Goal: Find specific page/section: Find specific page/section

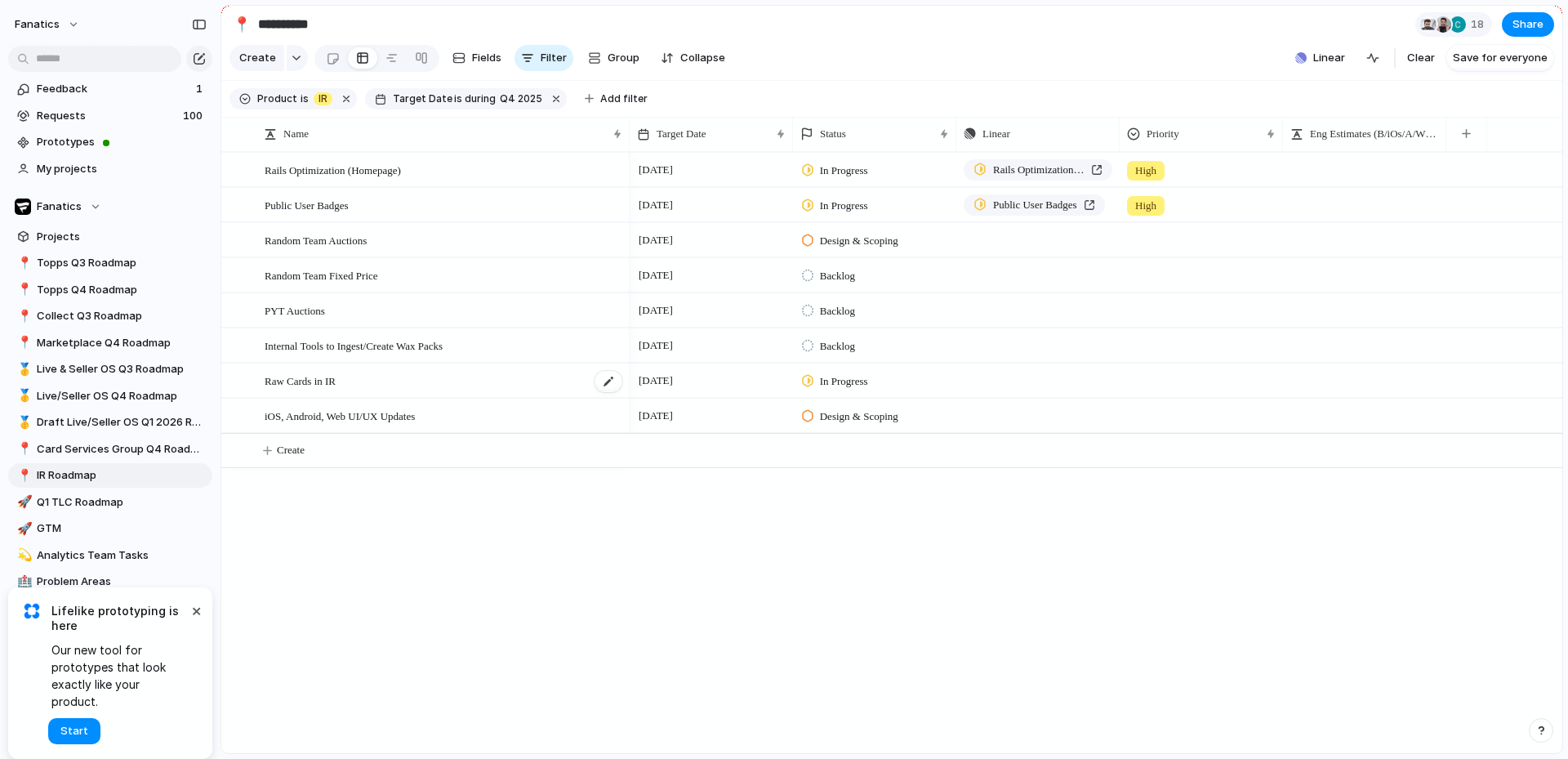
click at [426, 393] on div "Raw Cards in IR" at bounding box center [444, 380] width 359 height 33
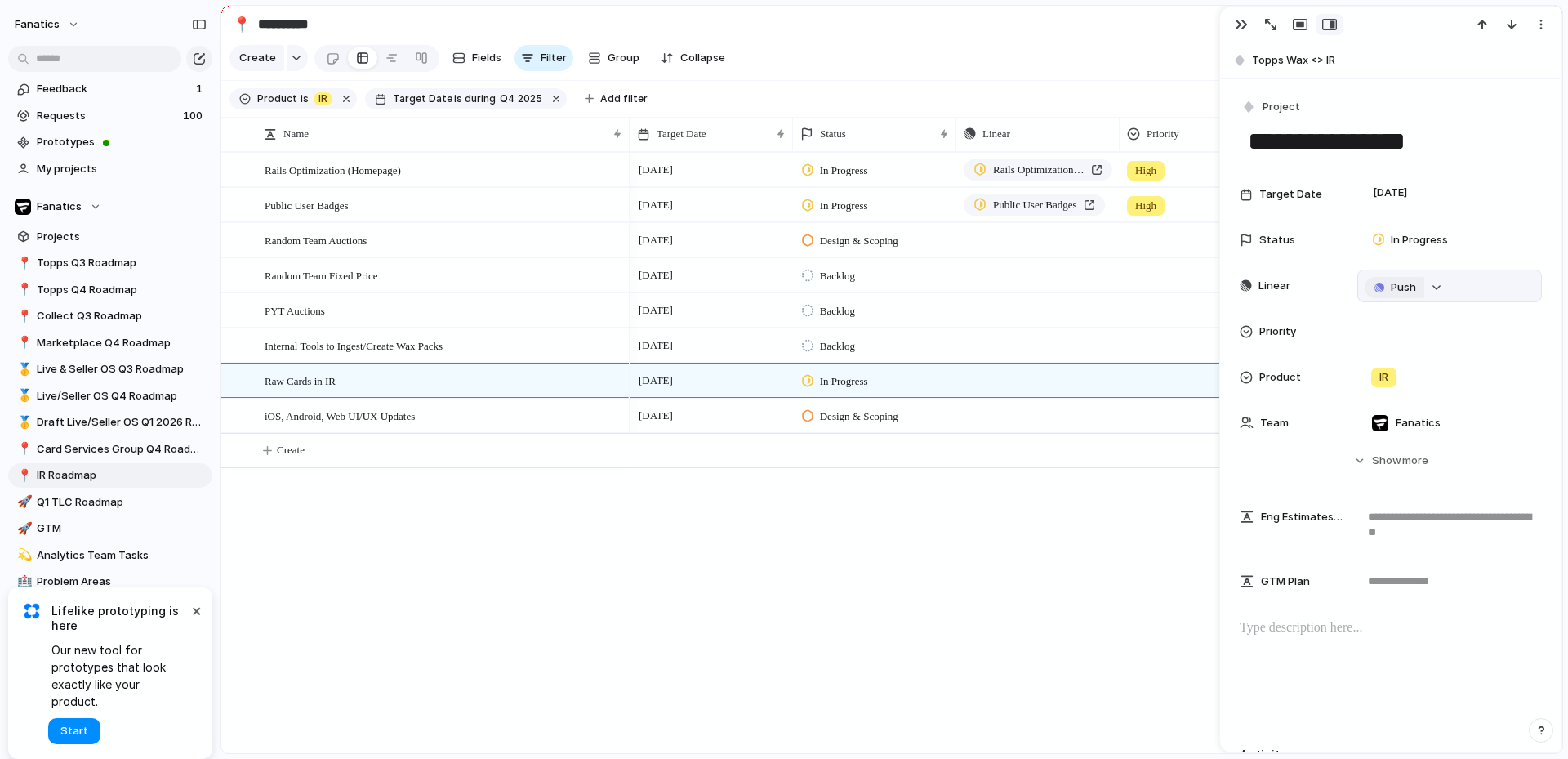
click at [1393, 291] on span "Push" at bounding box center [1404, 288] width 25 height 16
click at [1387, 321] on span "Project" at bounding box center [1376, 319] width 38 height 16
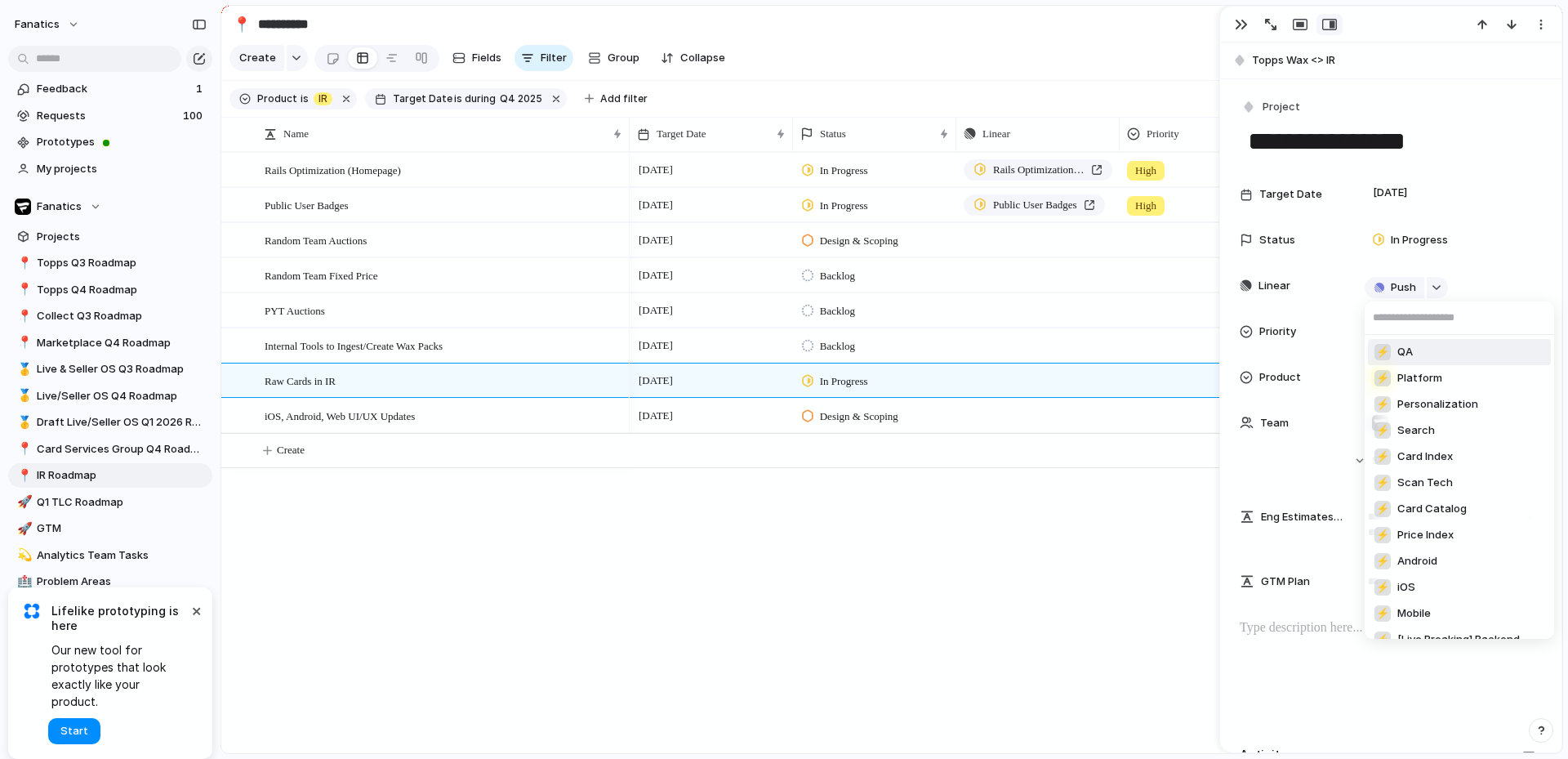
click at [1047, 580] on div "⚡ QA ⚡ Platform ⚡ Personalization ⚡ Search ⚡ Card Index ⚡ Scan Tech ⚡ Card Cata…" at bounding box center [784, 380] width 1568 height 759
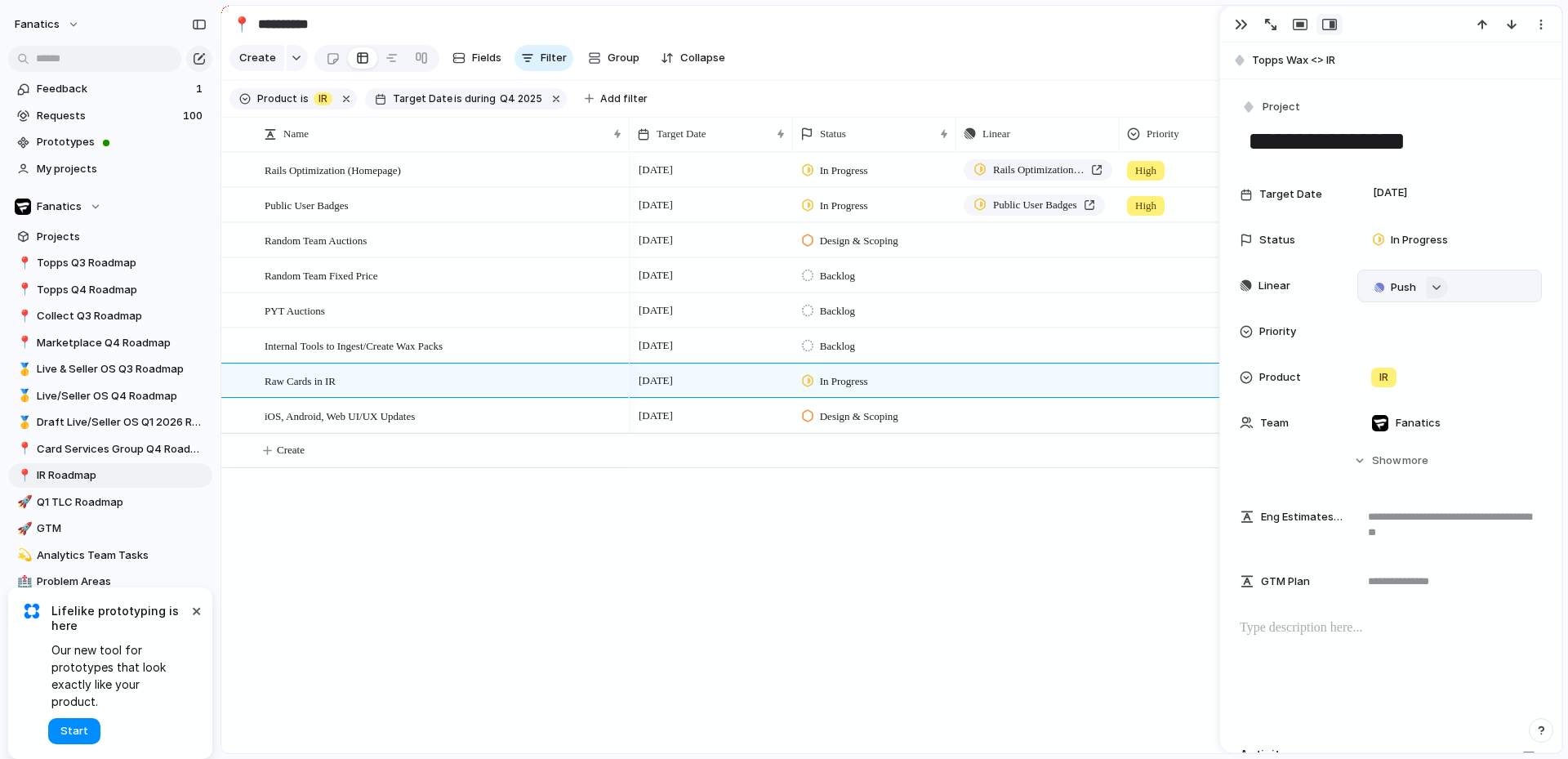
click at [1437, 289] on div "button" at bounding box center [1436, 287] width 12 height 6
drag, startPoint x: 969, startPoint y: 591, endPoint x: 957, endPoint y: 588, distance: 12.4
click at [969, 590] on div "Projects Issues Change Sold Items filter on Web Inform users that ACH take 3 da…" at bounding box center [784, 380] width 1568 height 759
click at [413, 354] on span "Internal Tools to Ingest/Create Wax Packs" at bounding box center [353, 345] width 178 height 19
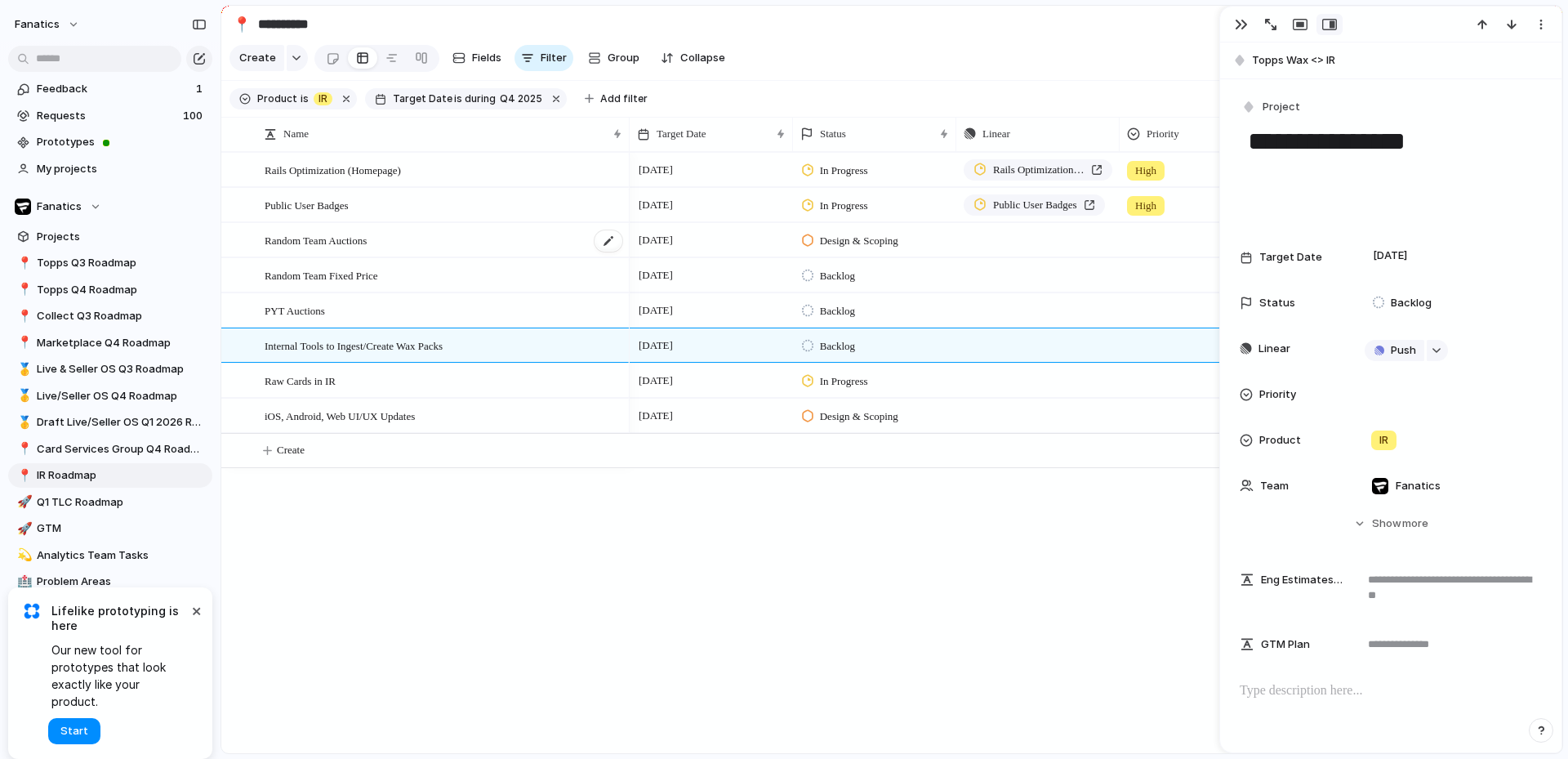
click at [461, 255] on div "Random Team Auctions" at bounding box center [444, 240] width 359 height 33
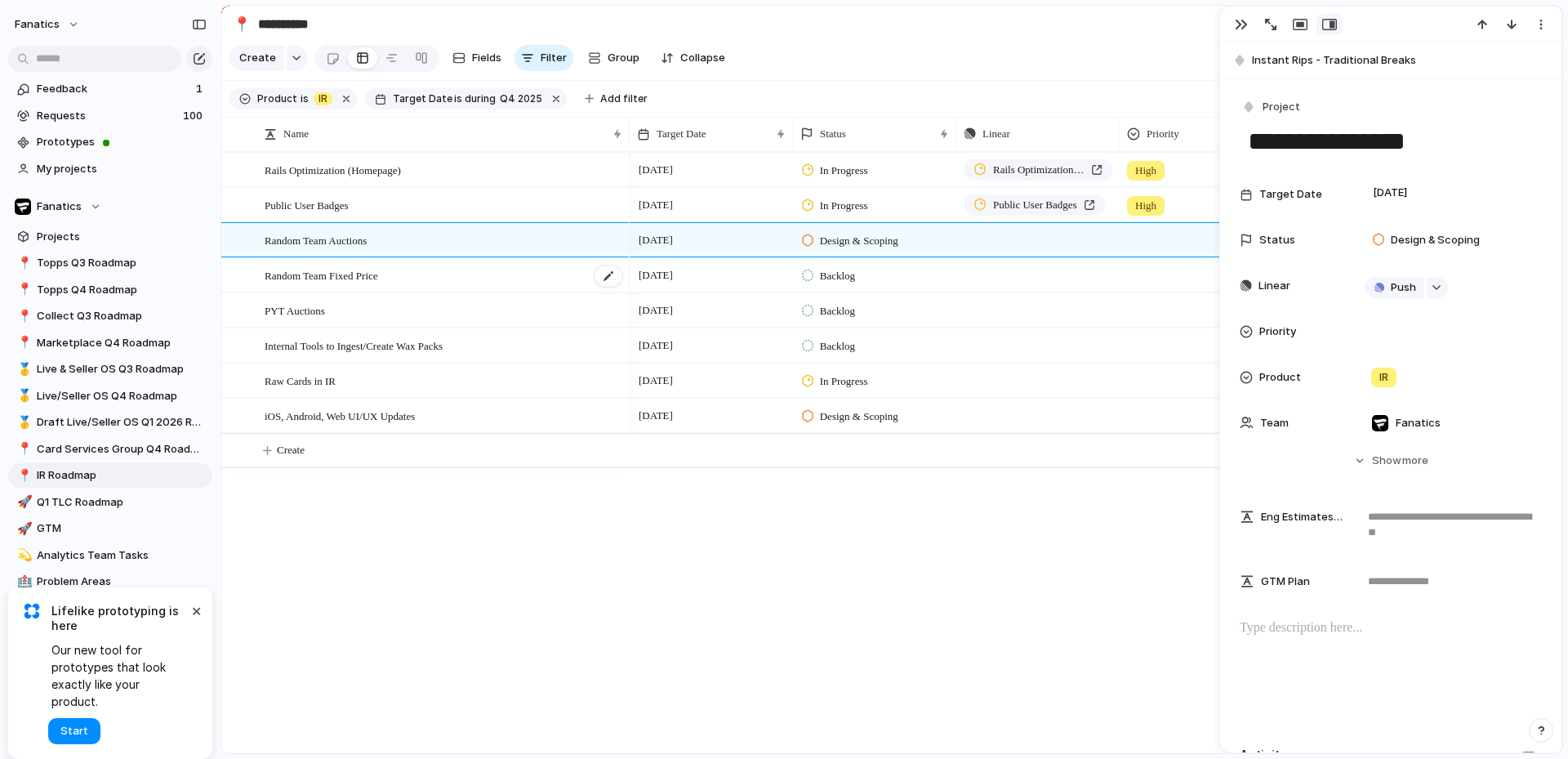
click at [378, 284] on span "Random Team Fixed Price" at bounding box center [321, 274] width 113 height 19
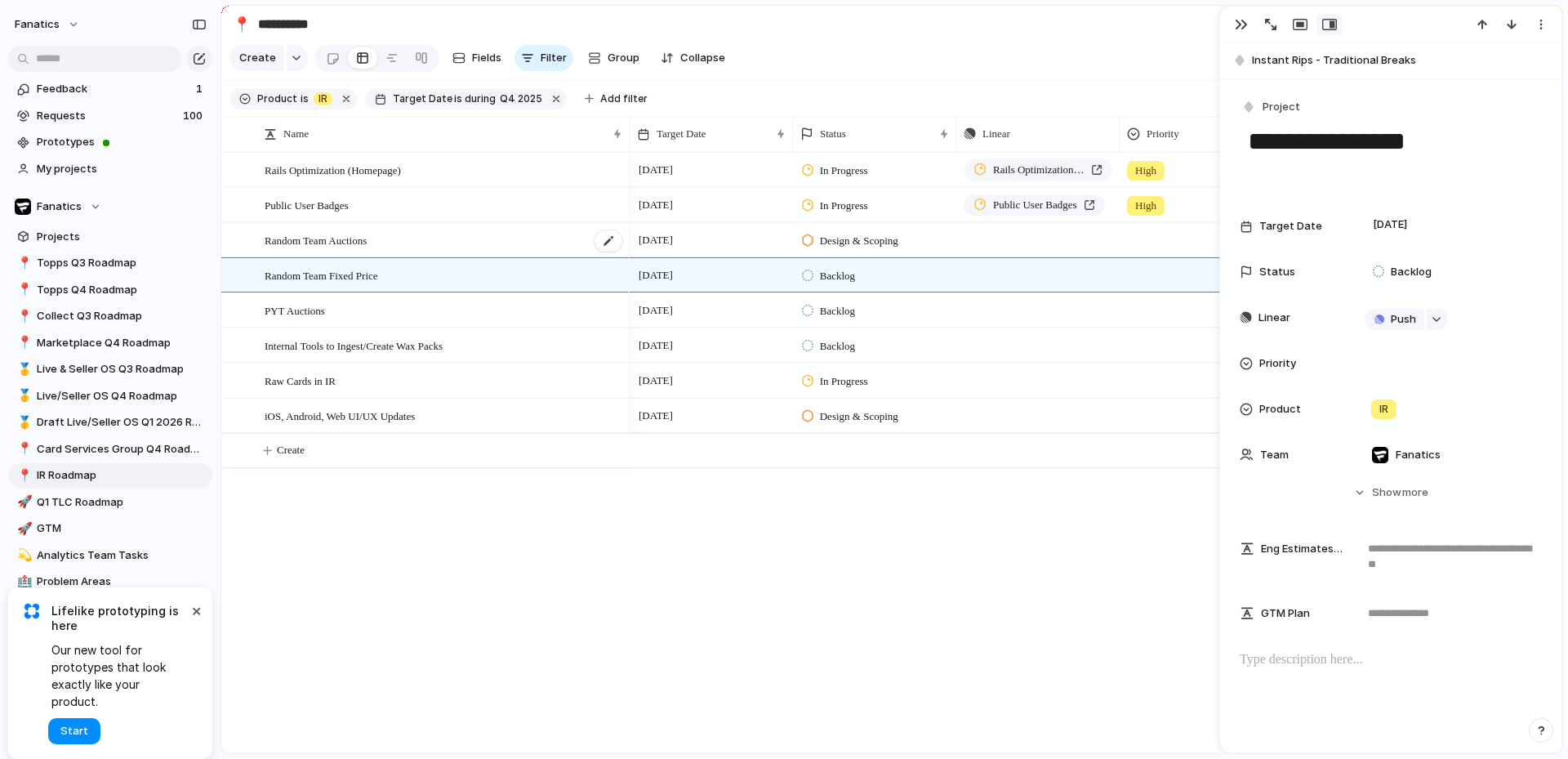
click at [402, 244] on div "Random Team Auctions" at bounding box center [444, 240] width 359 height 33
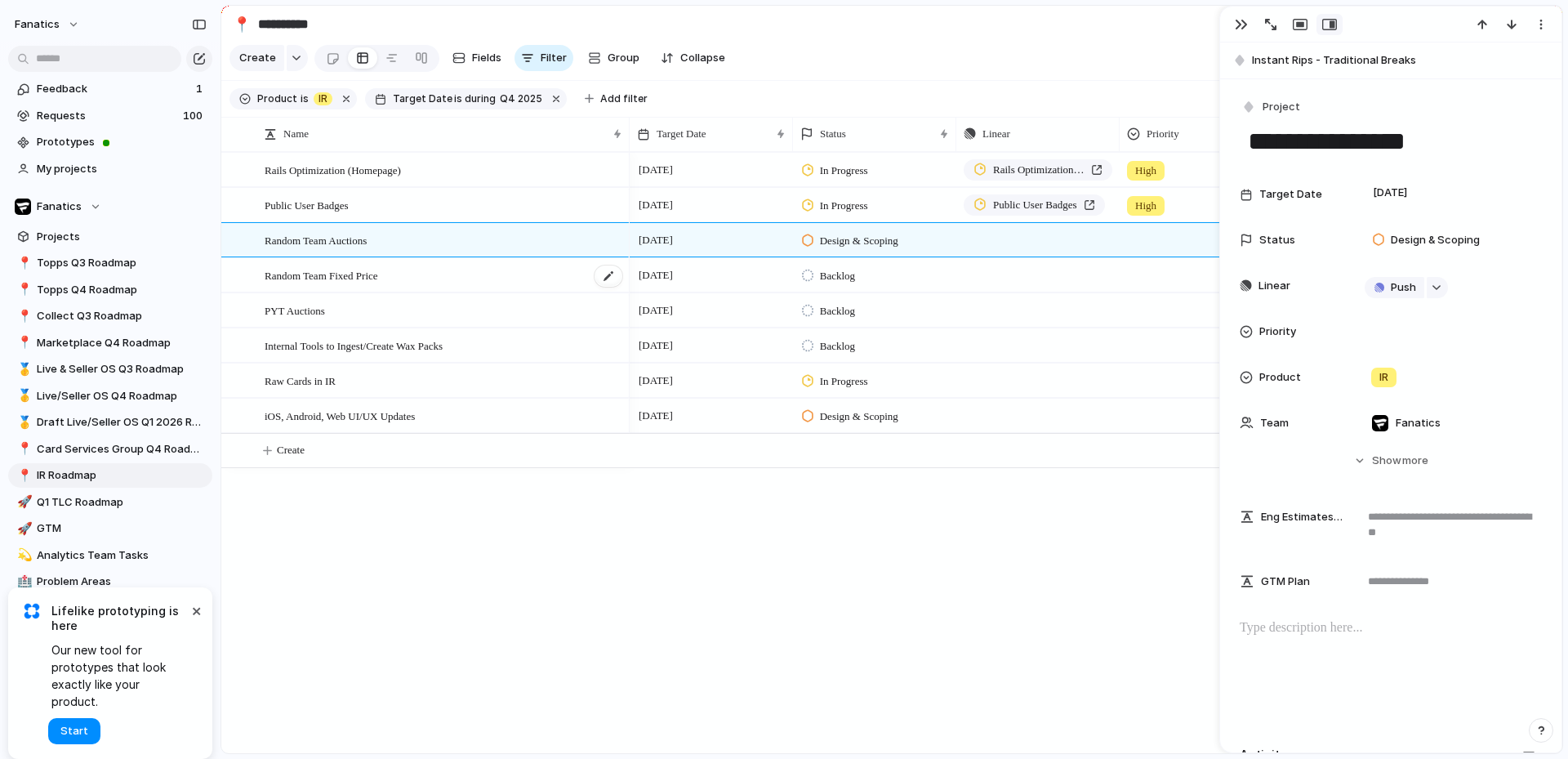
click at [373, 284] on span "Random Team Fixed Price" at bounding box center [321, 274] width 113 height 19
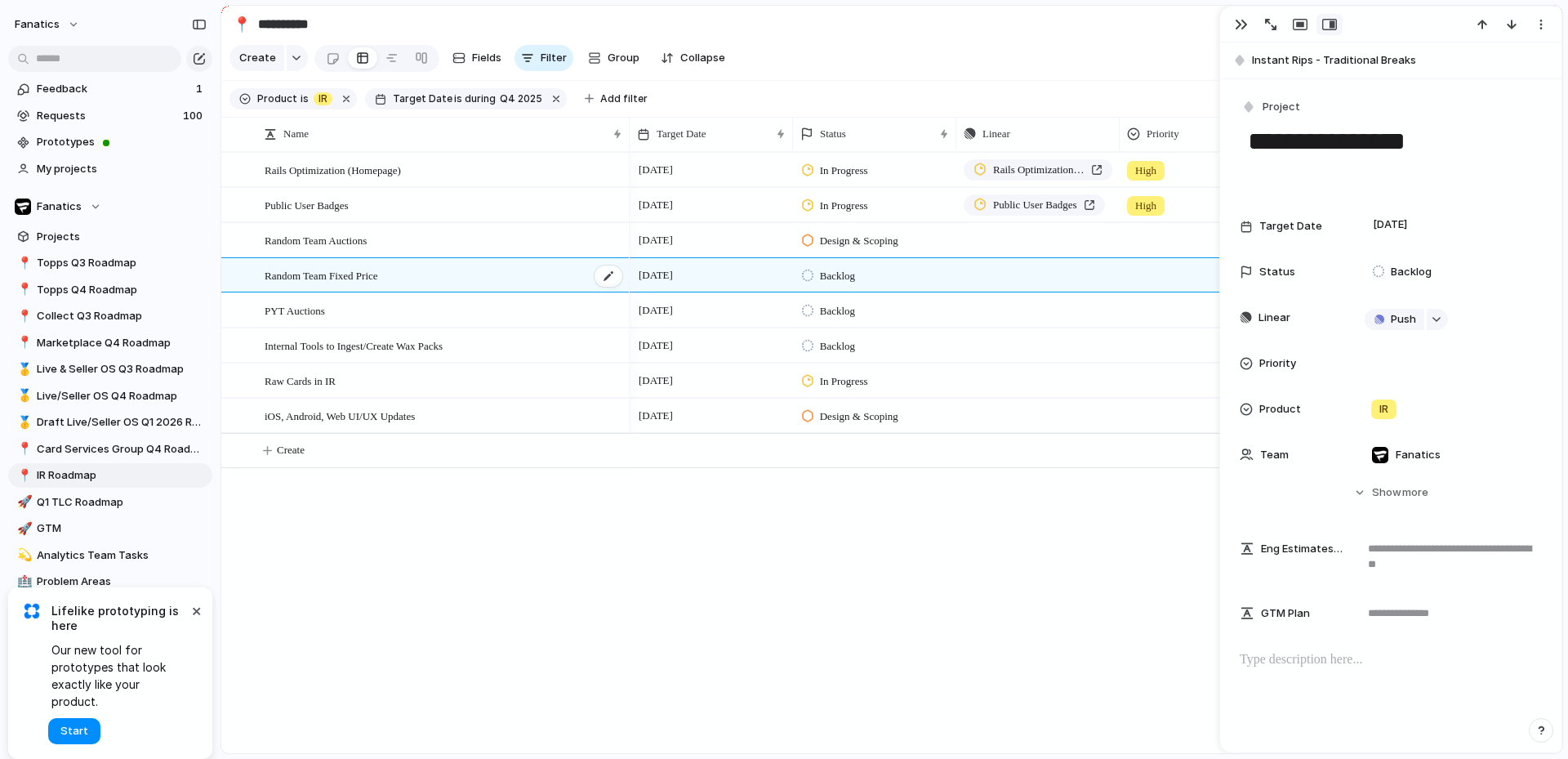
click at [401, 290] on div "Random Team Fixed Price" at bounding box center [444, 275] width 359 height 33
click at [345, 328] on div "PYT Auctions" at bounding box center [444, 310] width 359 height 33
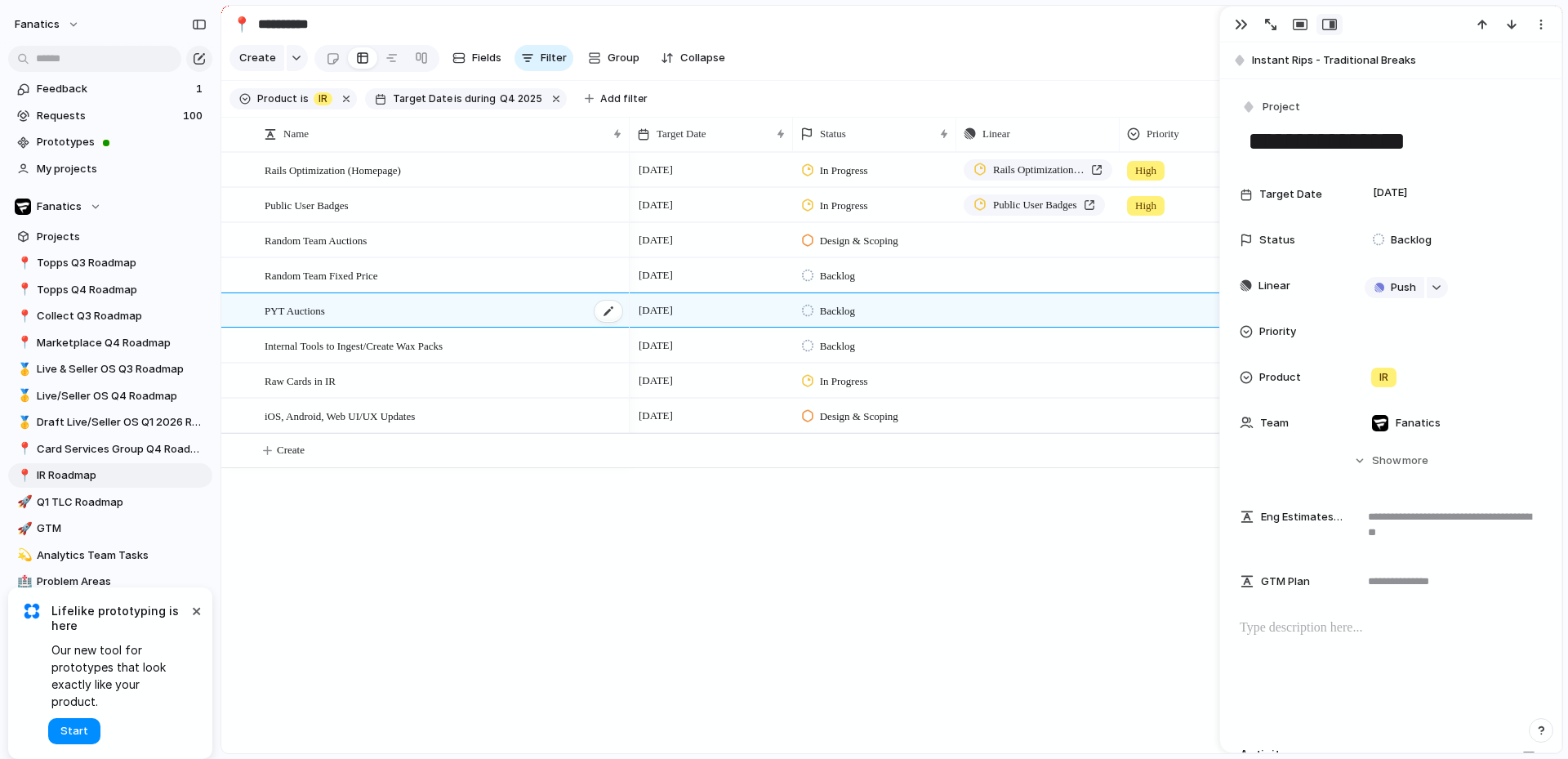
click at [370, 328] on div "PYT Auctions" at bounding box center [444, 310] width 359 height 33
click at [513, 354] on div "Internal Tools to Ingest/Create Wax Packs" at bounding box center [444, 346] width 359 height 33
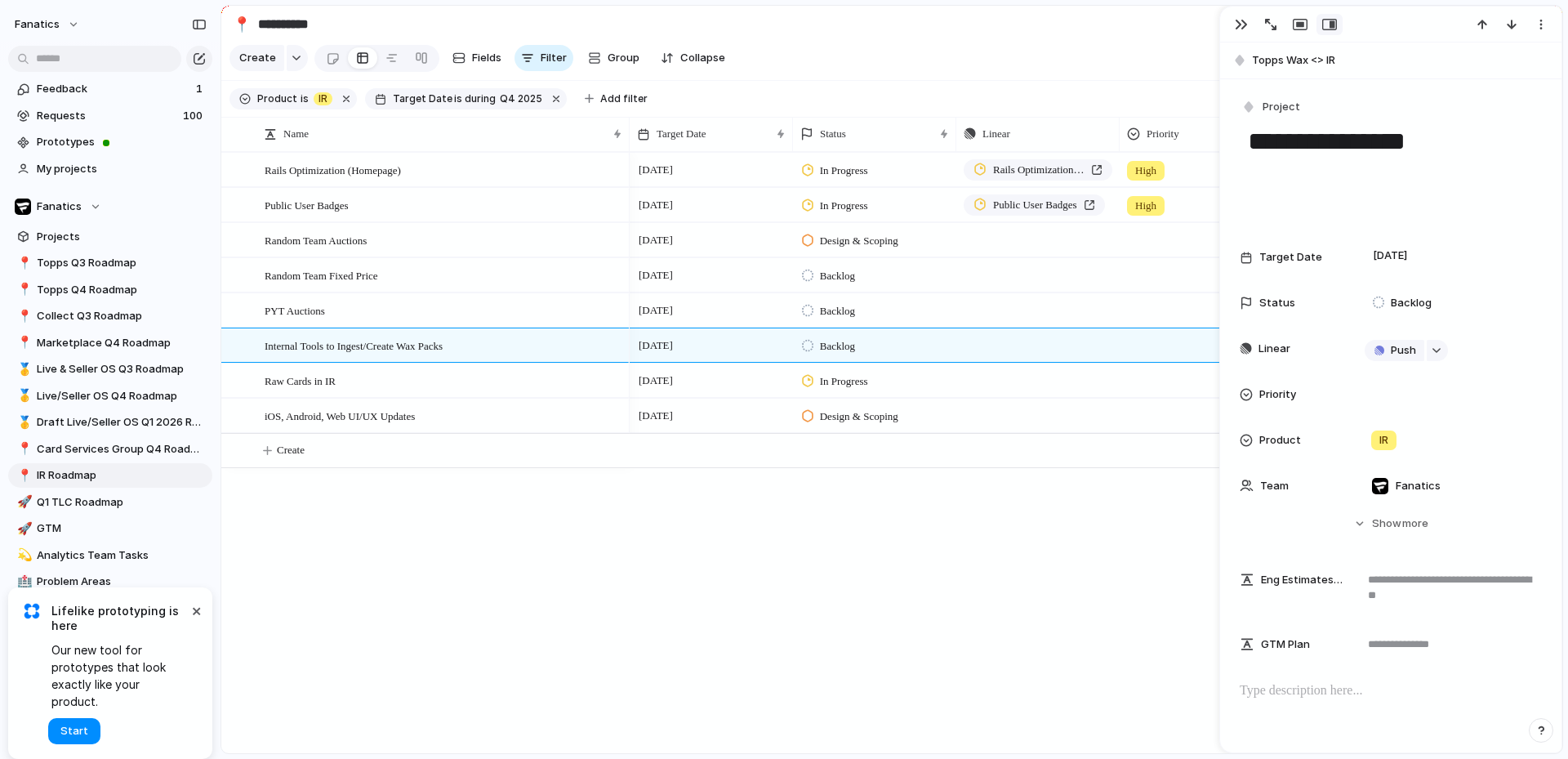
click at [1275, 347] on span "Linear" at bounding box center [1274, 348] width 32 height 16
click at [1439, 349] on div "button" at bounding box center [1436, 350] width 12 height 6
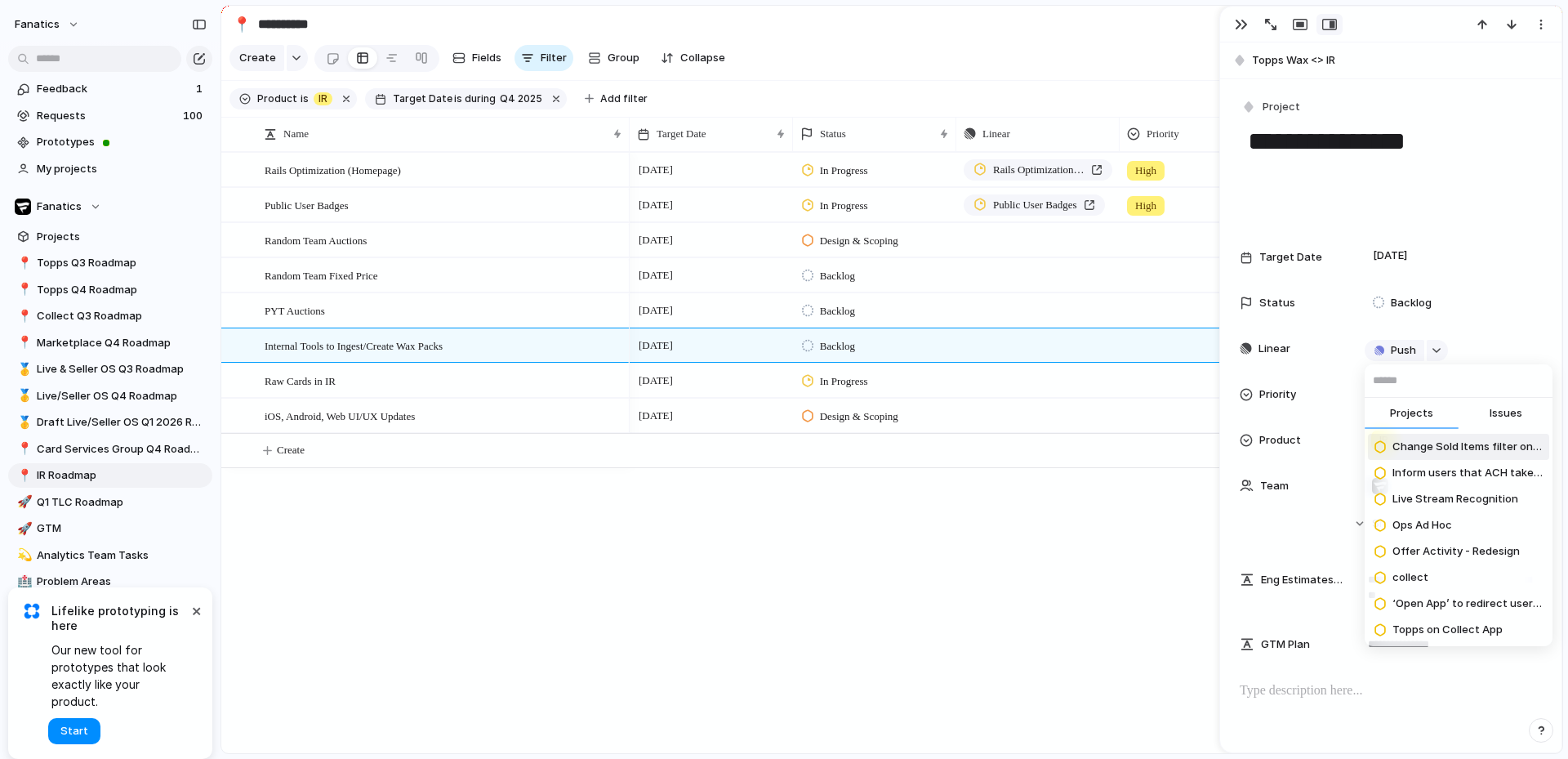
click at [761, 573] on div "Projects Issues Change Sold Items filter on Web Inform users that ACH take 3 da…" at bounding box center [784, 380] width 1568 height 759
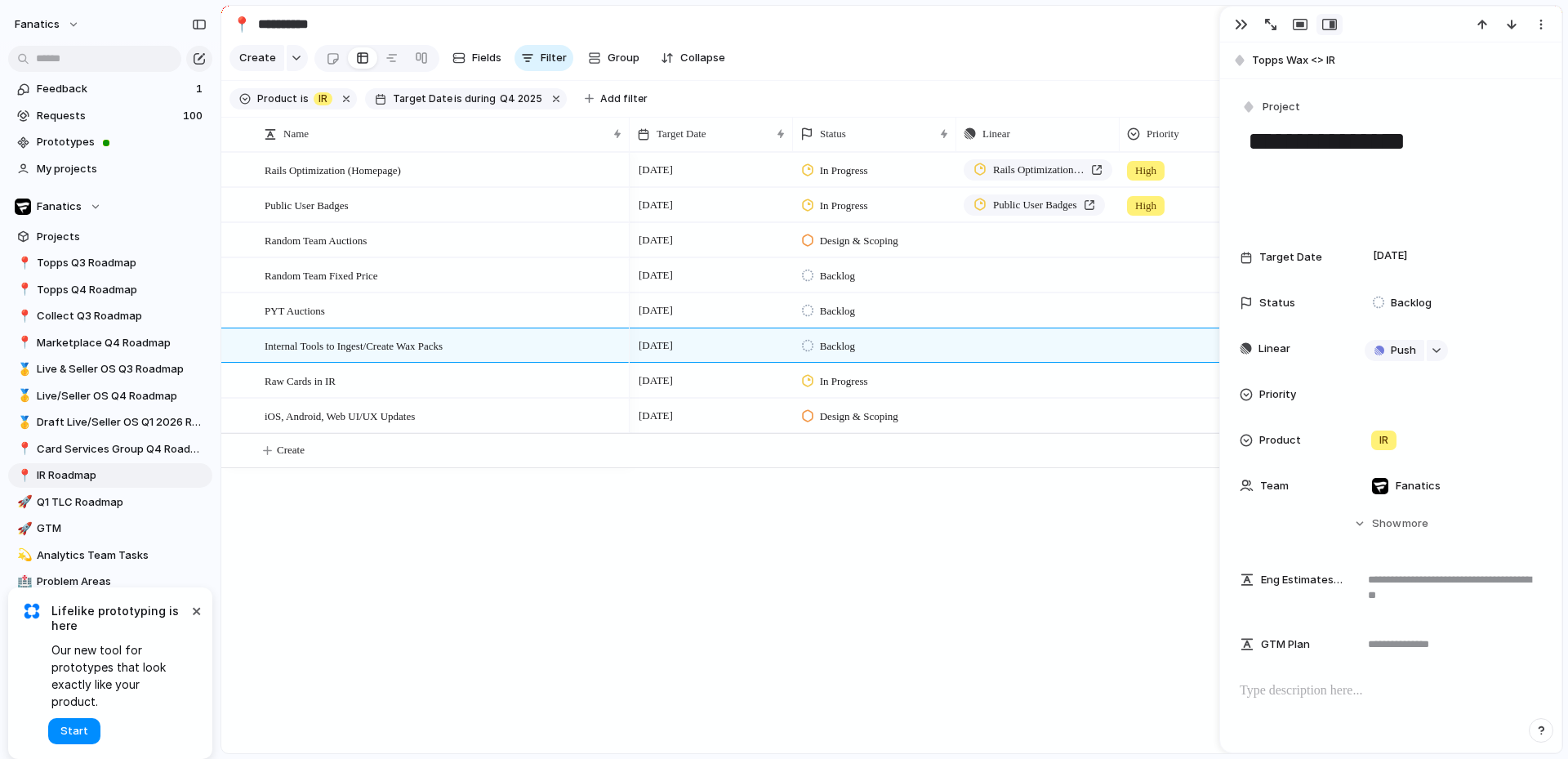
click at [1289, 58] on span "Topps Wax <> IR" at bounding box center [1403, 61] width 302 height 16
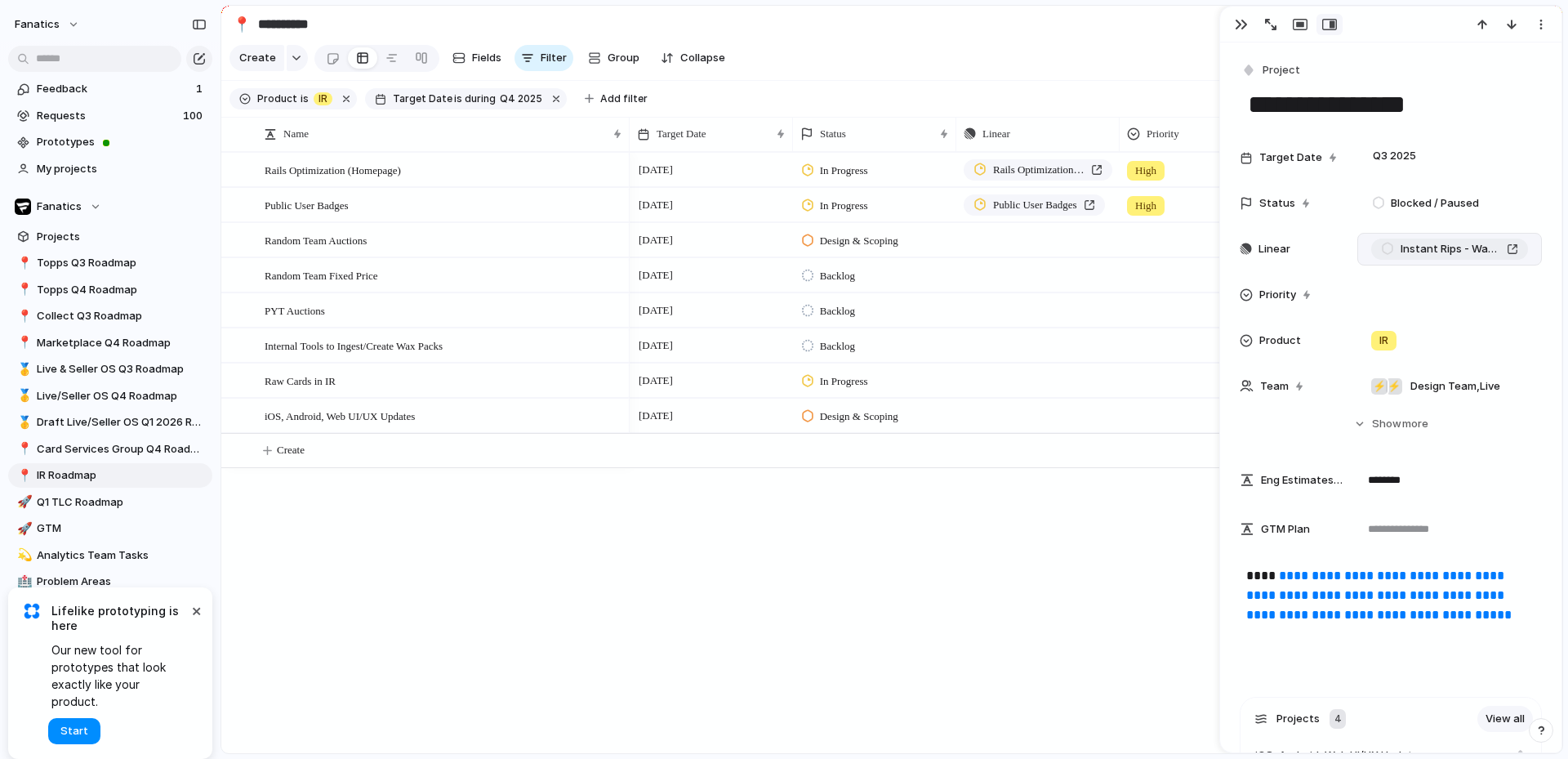
click at [1445, 252] on span "Instant Rips - Wax Breaks" at bounding box center [1451, 249] width 100 height 16
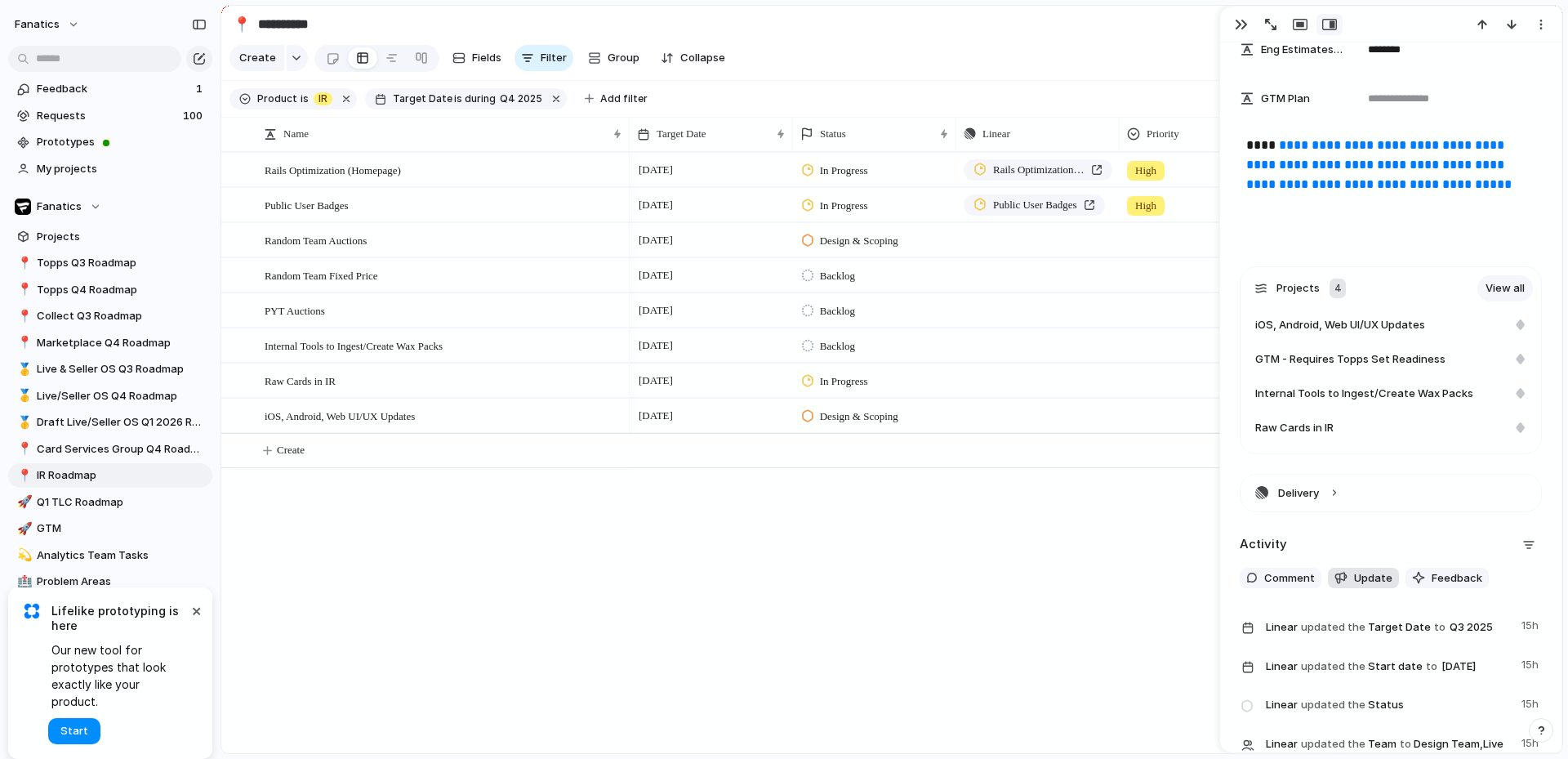
scroll to position [408, 0]
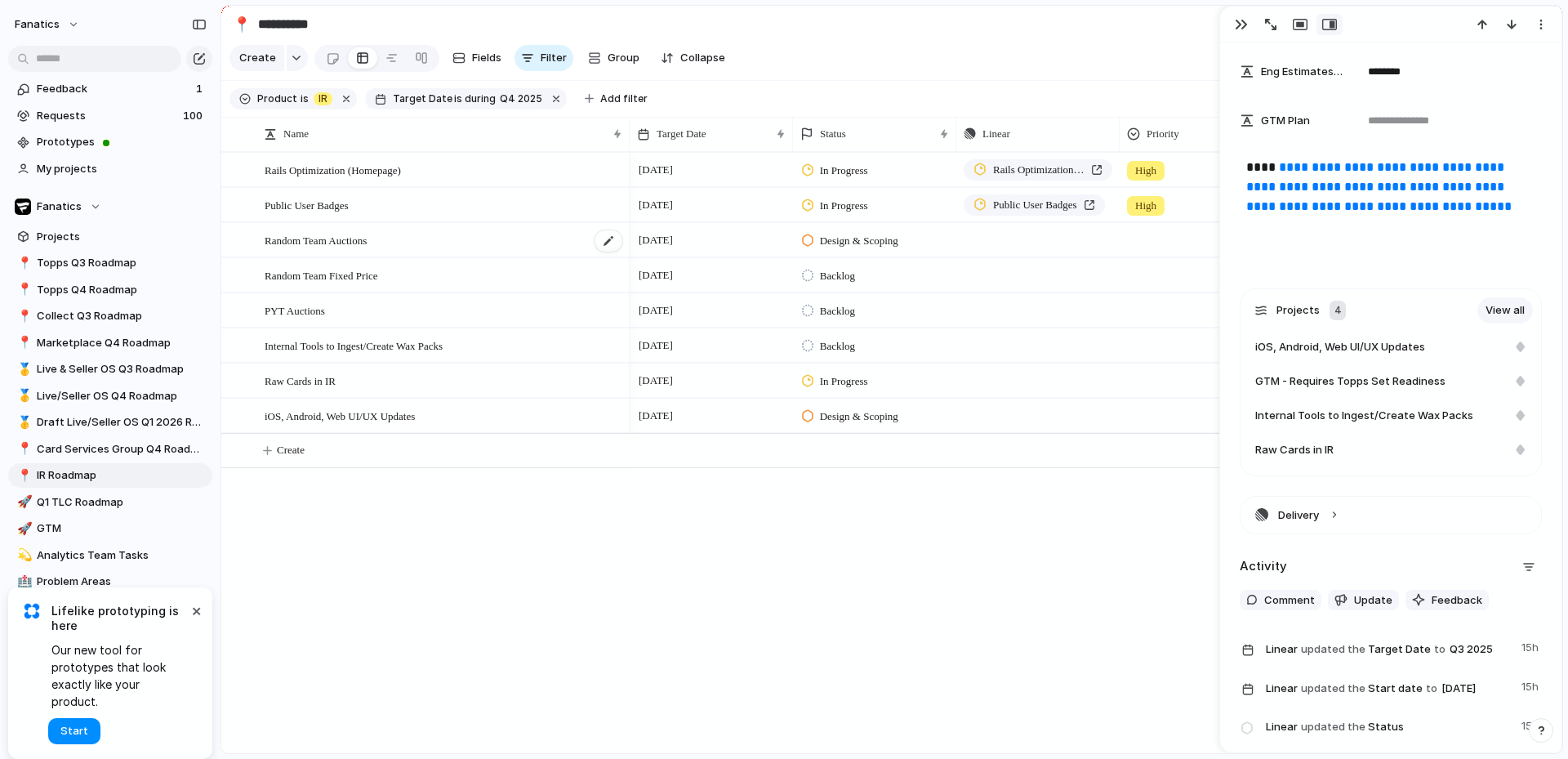
click at [367, 249] on span "Random Team Auctions" at bounding box center [315, 239] width 102 height 19
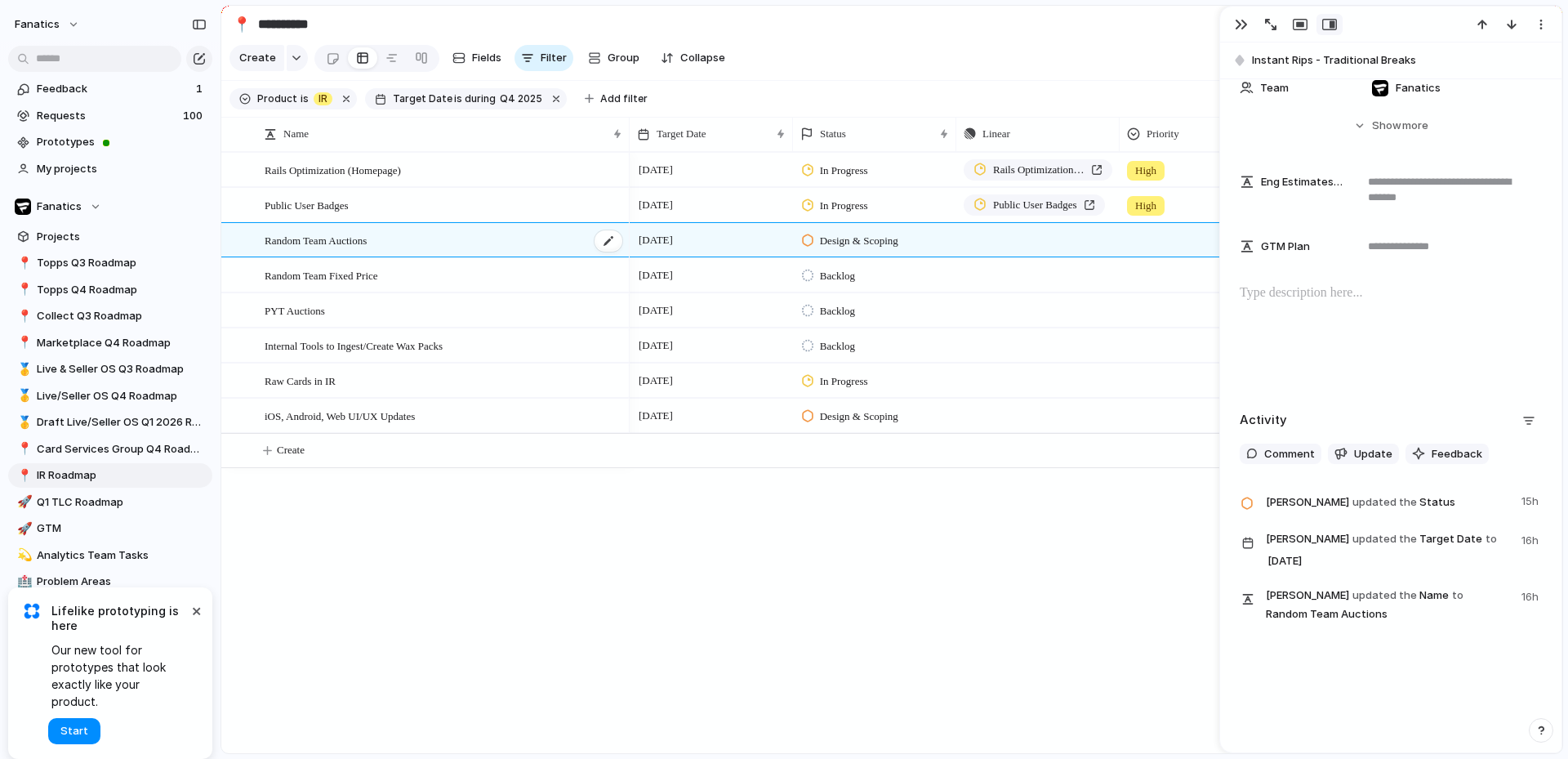
scroll to position [335, 0]
click at [1348, 56] on span "Instant Rips - Traditional Breaks" at bounding box center [1403, 61] width 302 height 16
